Goal: Transaction & Acquisition: Purchase product/service

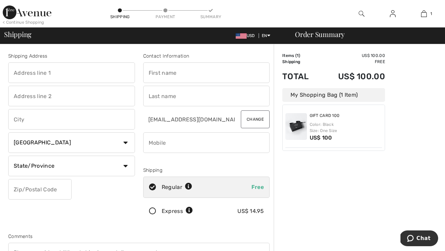
click at [28, 14] on img at bounding box center [27, 12] width 49 height 14
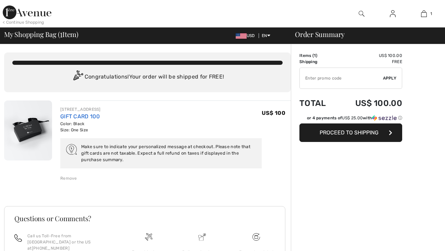
click at [83, 117] on link "GIFT CARD 100" at bounding box center [79, 116] width 39 height 7
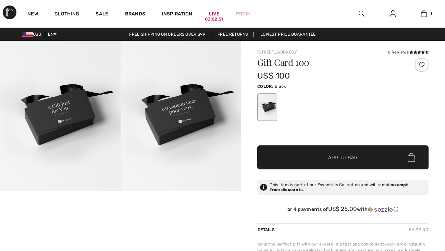
checkbox input "true"
